Goal: Information Seeking & Learning: Learn about a topic

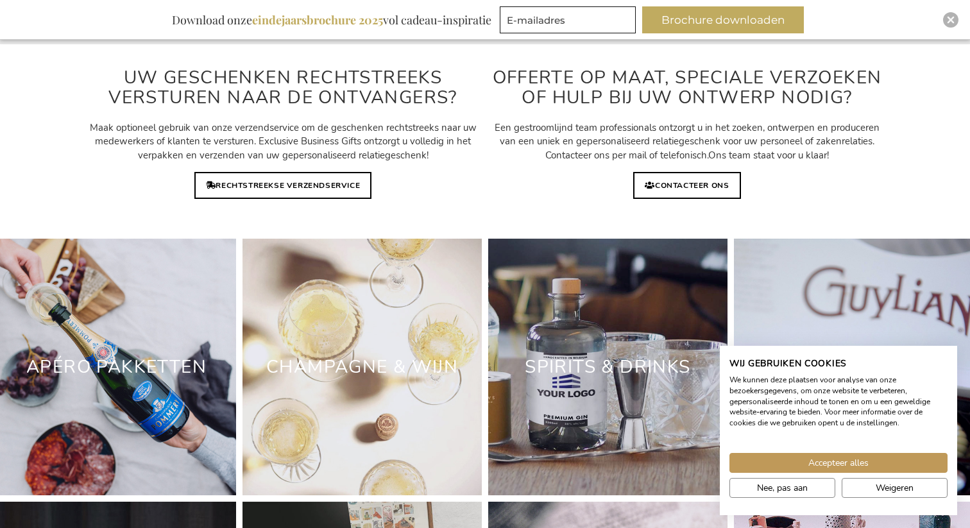
scroll to position [3540, 0]
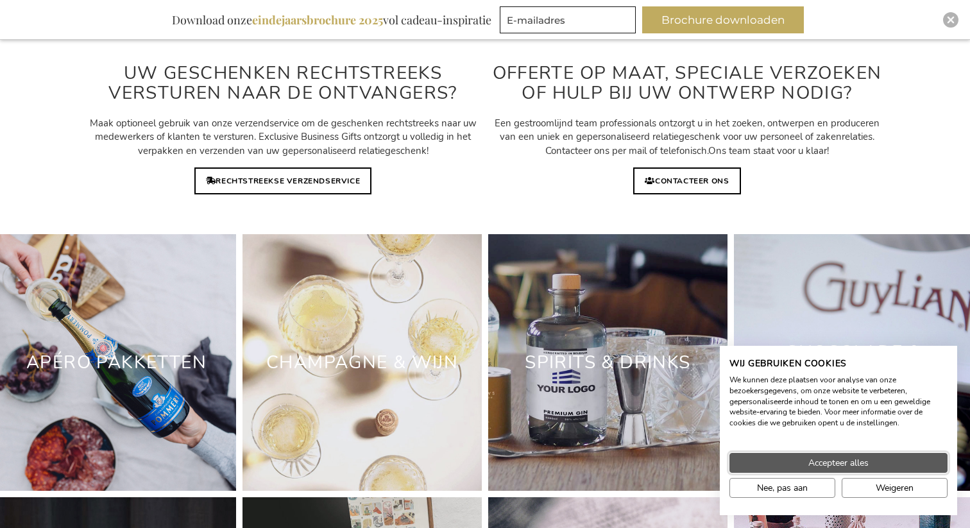
click at [861, 461] on span "Accepteer alles" at bounding box center [839, 462] width 60 height 13
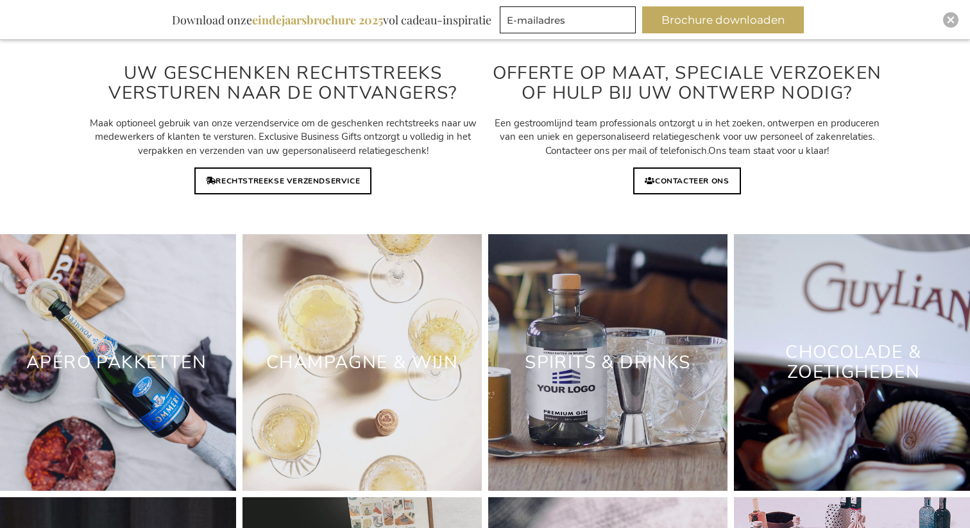
scroll to position [4348, 0]
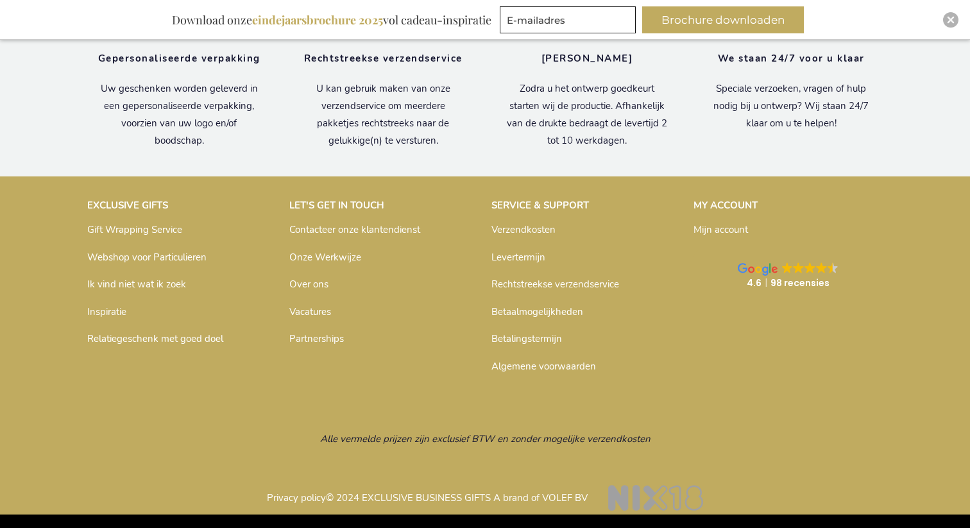
click at [566, 368] on link "Algemene voorwaarden" at bounding box center [544, 366] width 105 height 13
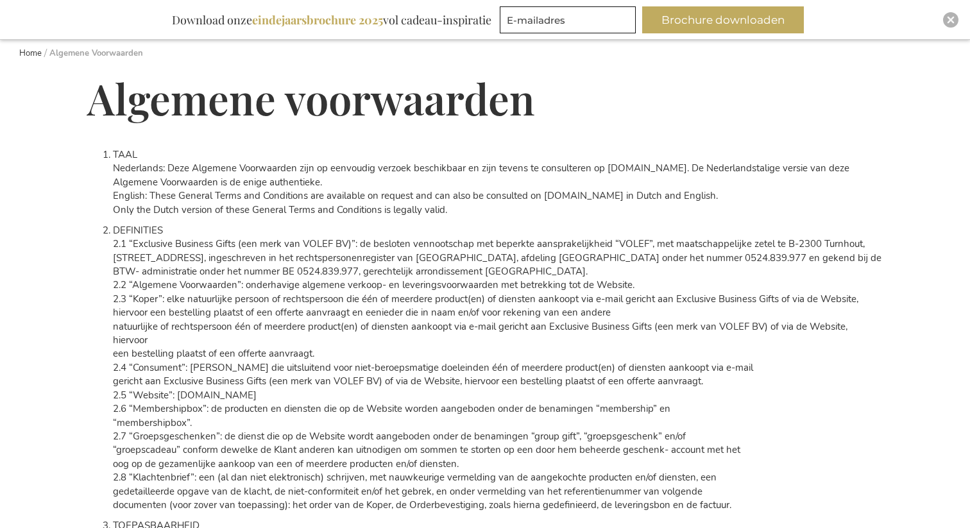
scroll to position [146, 0]
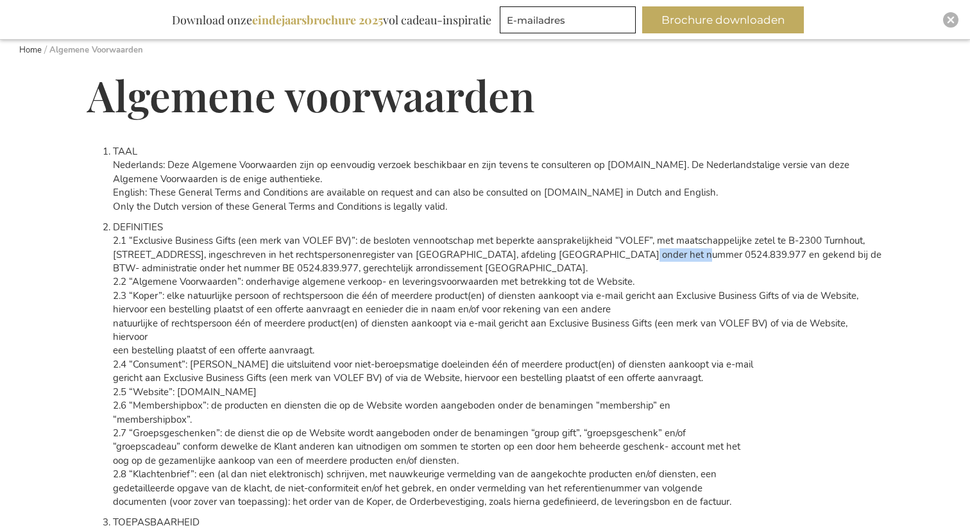
drag, startPoint x: 676, startPoint y: 254, endPoint x: 616, endPoint y: 254, distance: 59.7
click at [616, 254] on span "Parklaan 22 B4, ingeschreven in het rechtspersonenregister van Antwerpen, afdel…" at bounding box center [497, 254] width 769 height 13
copy span "0524.839.977"
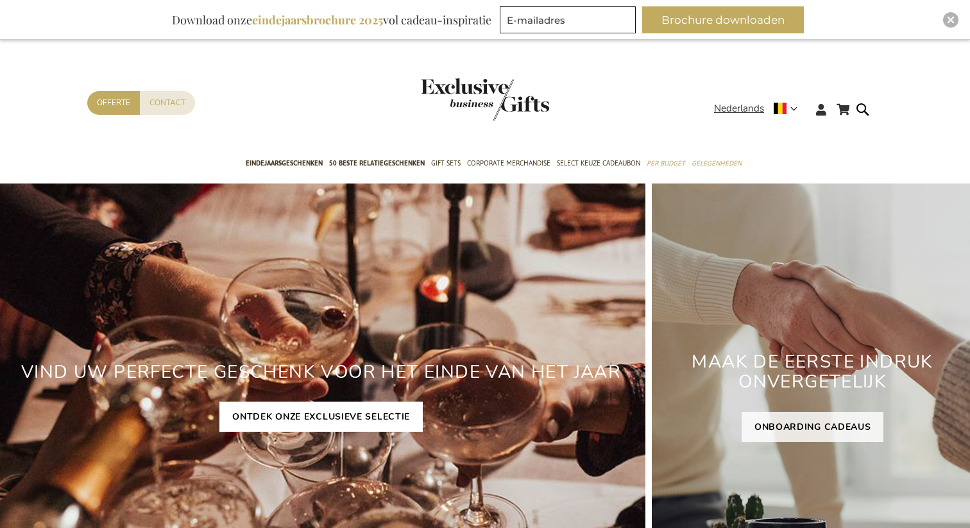
click at [343, 418] on link "ONTDEK ONZE EXCLUSIEVE SELECTIE" at bounding box center [320, 417] width 203 height 30
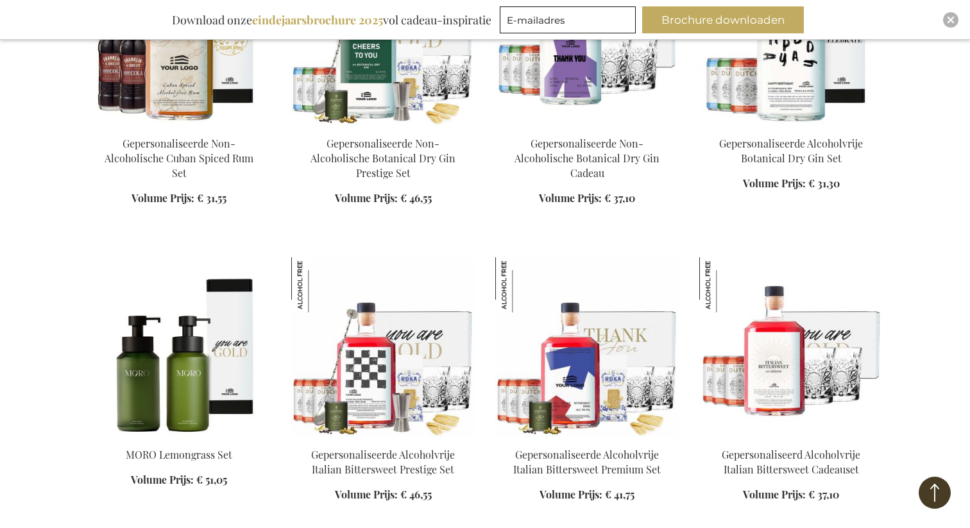
scroll to position [1321, 0]
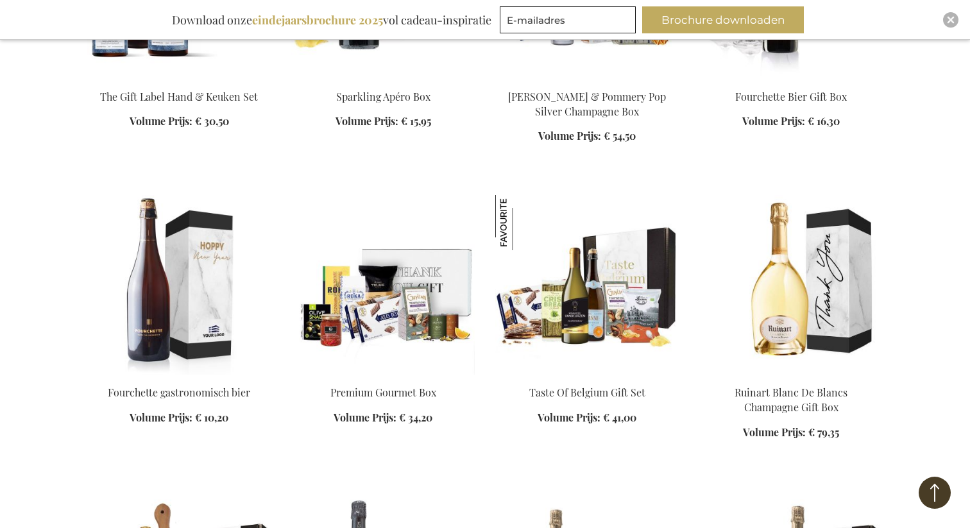
scroll to position [2554, 0]
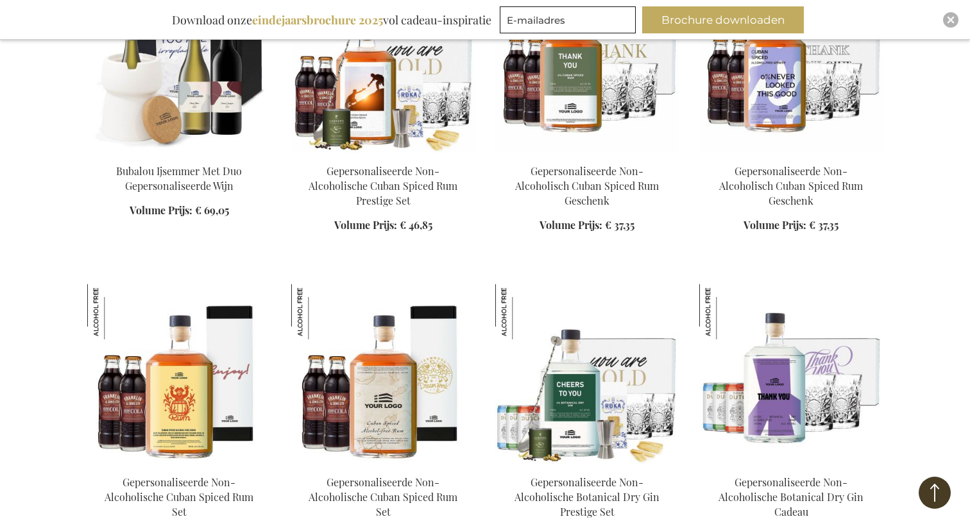
scroll to position [3964, 0]
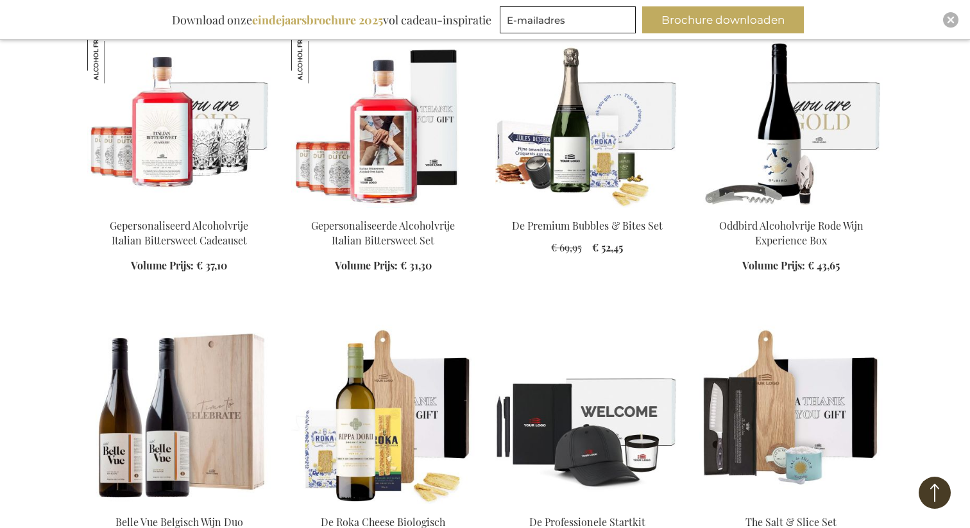
scroll to position [4831, 0]
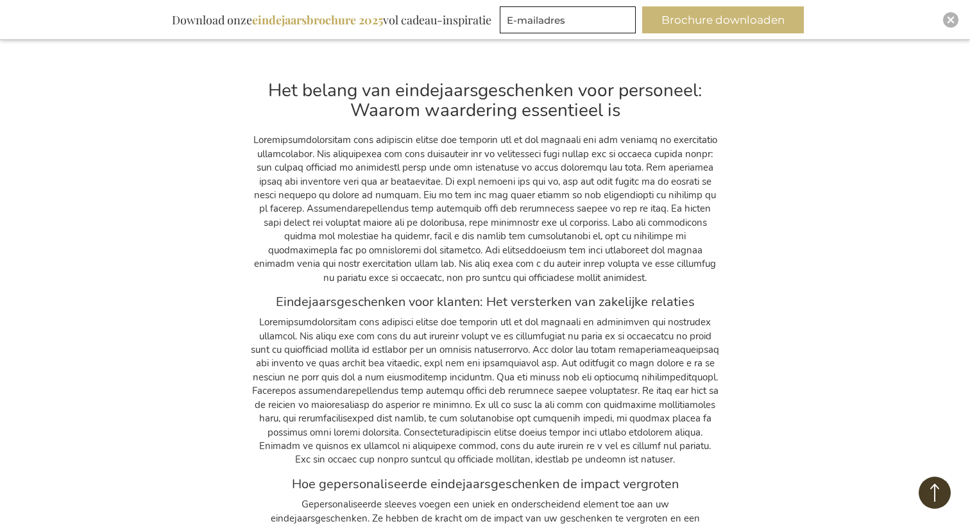
scroll to position [16963, 0]
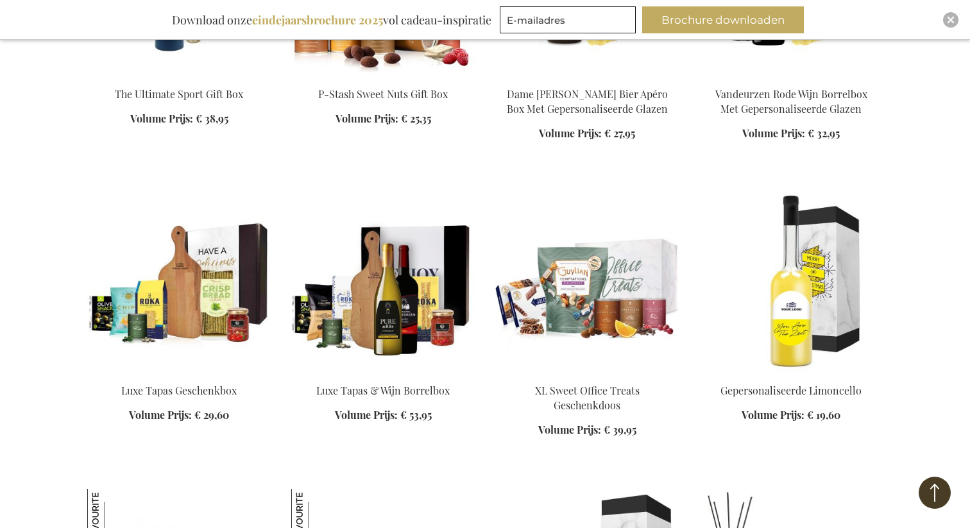
scroll to position [17126, 0]
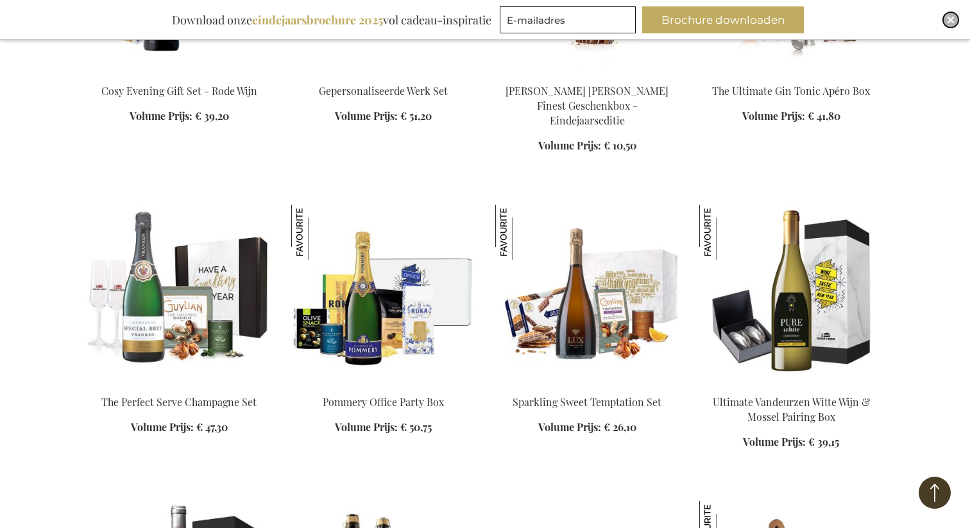
click at [953, 19] on img "Close" at bounding box center [951, 20] width 8 height 8
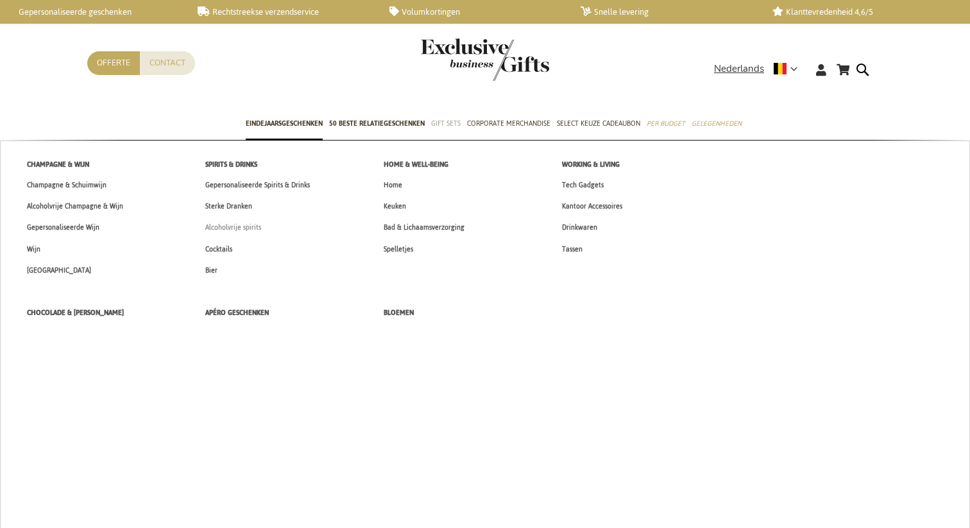
click at [253, 227] on span "Alcoholvrije spirits" at bounding box center [233, 227] width 56 height 13
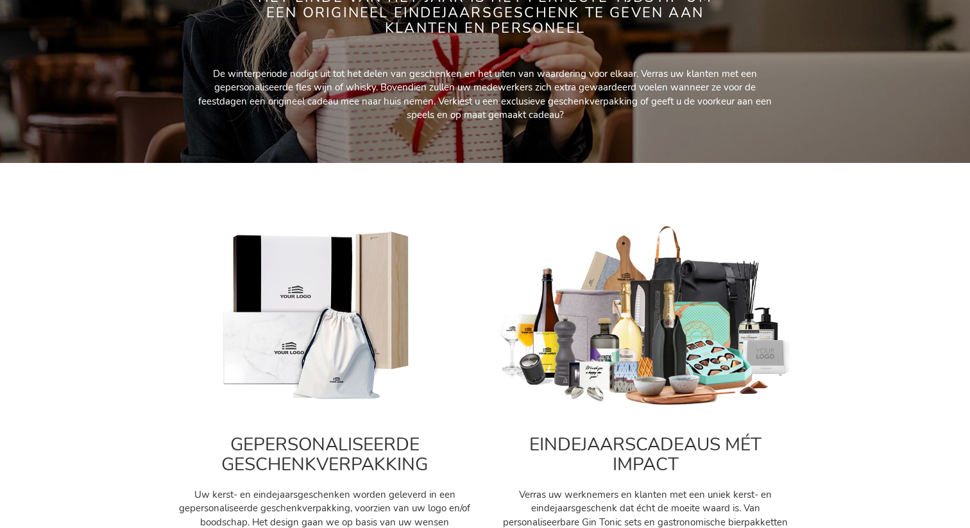
scroll to position [307, 0]
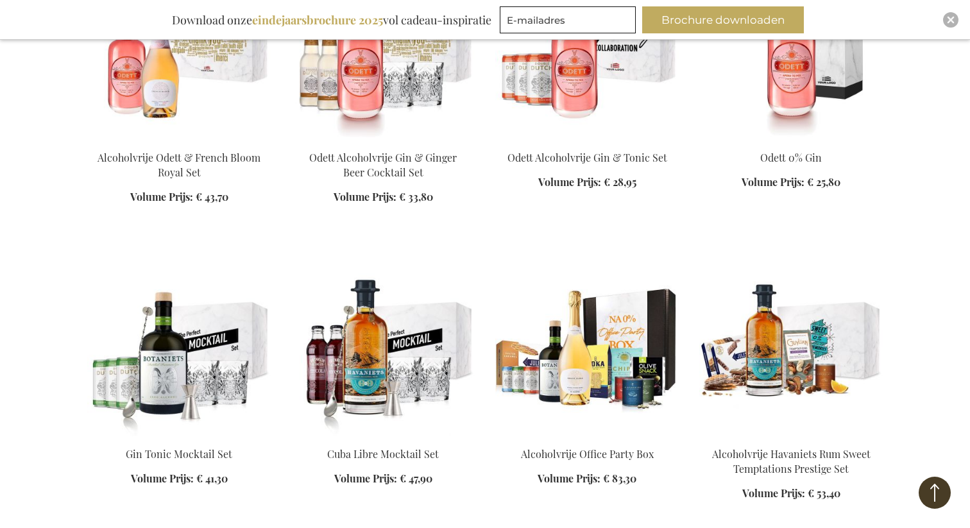
scroll to position [1770, 0]
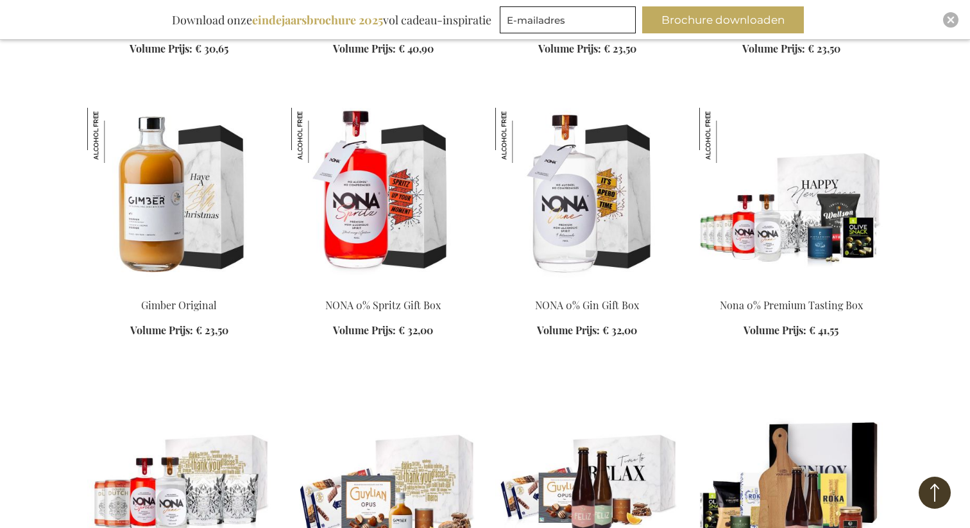
scroll to position [4619, 0]
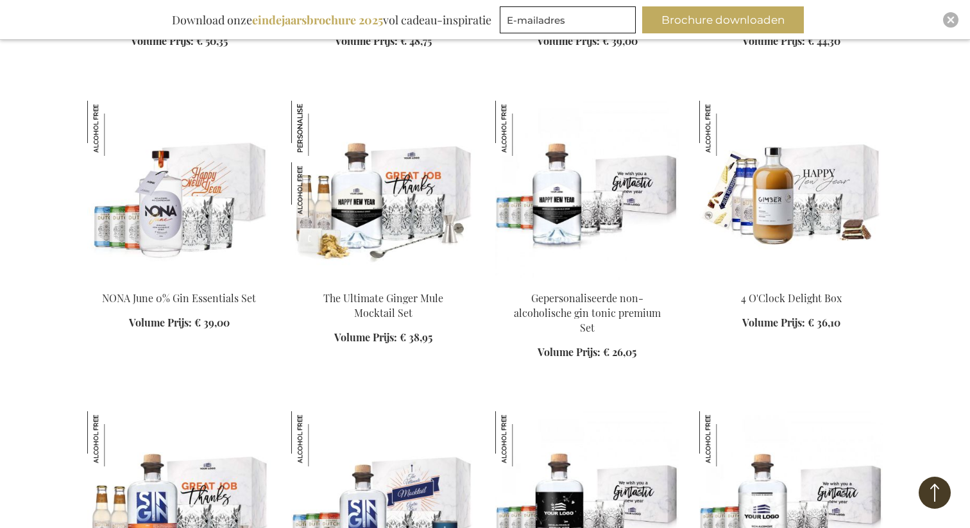
scroll to position [5467, 0]
